Goal: Navigation & Orientation: Find specific page/section

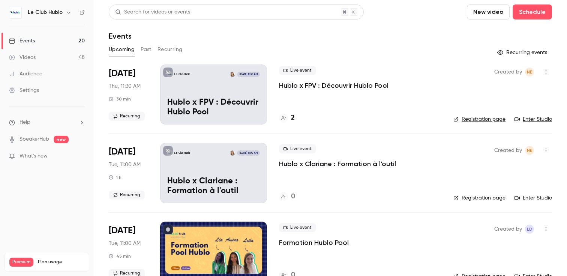
click at [54, 13] on h6 "Le Club Hublo" at bounding box center [45, 12] width 35 height 7
click at [64, 12] on button "button" at bounding box center [68, 12] width 9 height 9
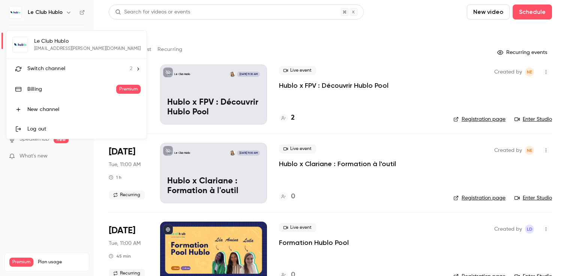
click at [90, 69] on div "Switch channel 2" at bounding box center [79, 69] width 105 height 8
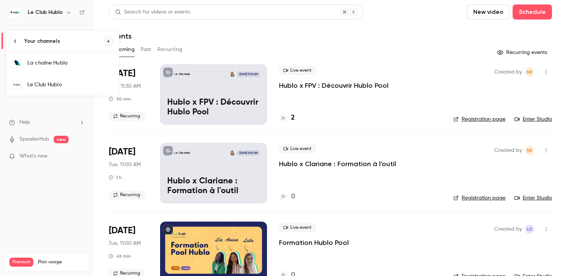
click at [59, 65] on div "La chaîne Hublo" at bounding box center [69, 62] width 85 height 7
